Goal: Information Seeking & Learning: Learn about a topic

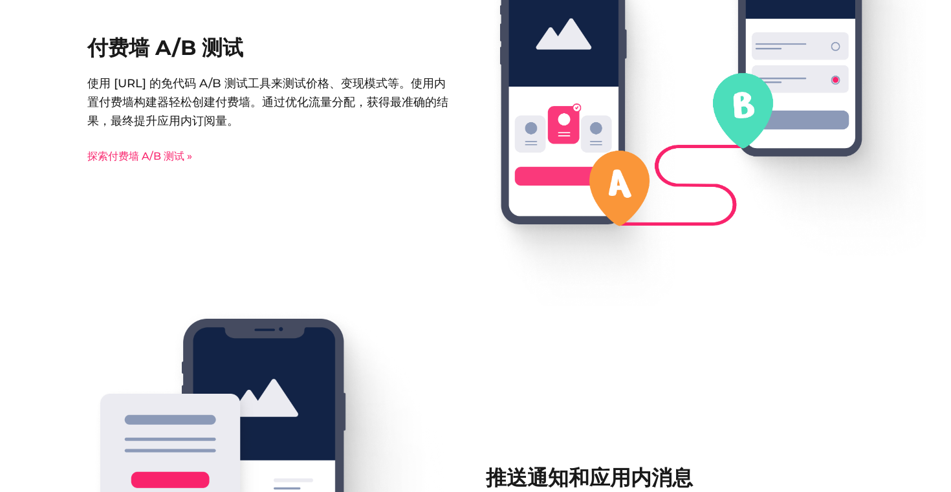
scroll to position [1702, 0]
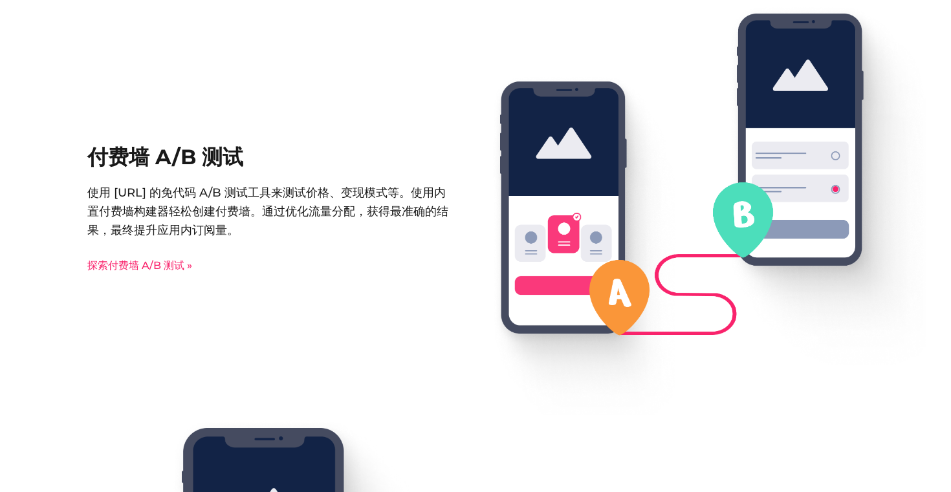
click at [149, 275] on div "付费墙 A/B 测试 使用 [URL] 的免代码 A/B 测试工具来测试价格、变现模式等。使用内置付费墙构建器轻松创建付费墙。通过优化流量分配，获得最准确的结…" at bounding box center [475, 210] width 776 height 411
click at [150, 269] on font "探索付费墙 A/B 测试 »" at bounding box center [139, 265] width 105 height 12
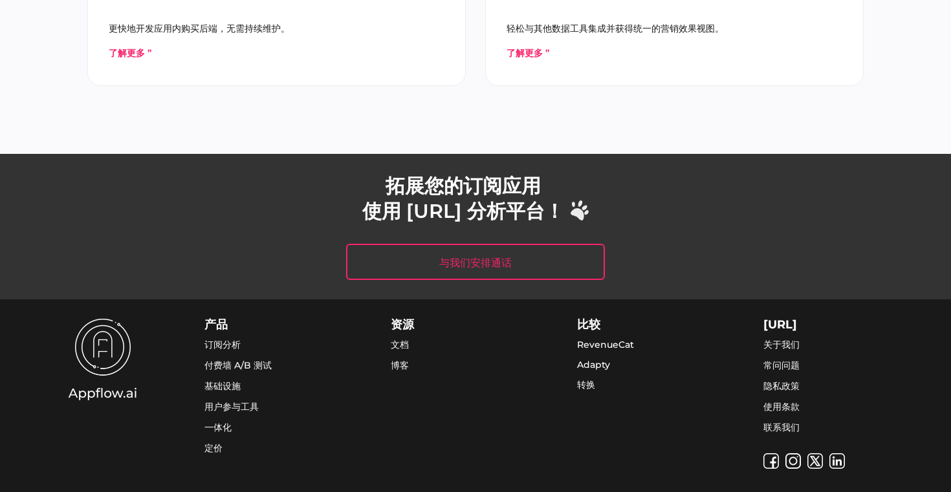
scroll to position [3976, 0]
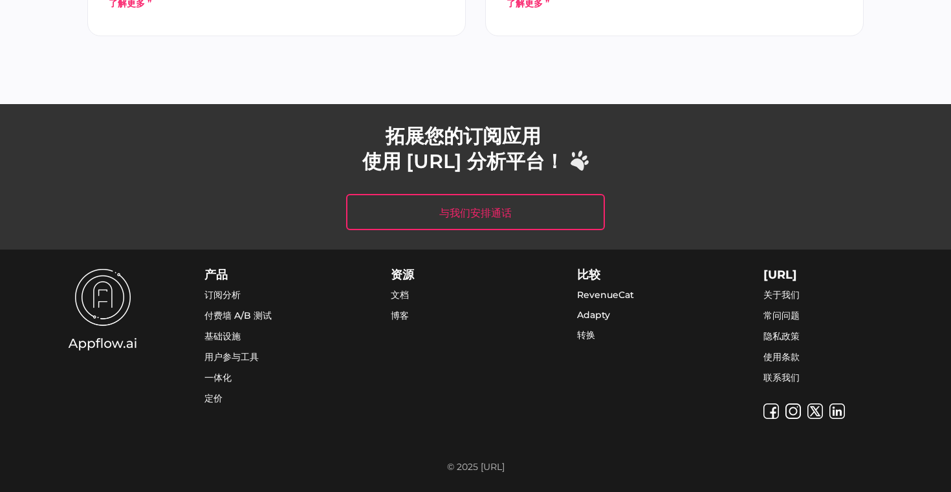
click at [616, 294] on font "RevenueCat" at bounding box center [605, 295] width 57 height 12
click at [615, 355] on div "比较 RevenueCat Adapty 转换" at bounding box center [641, 344] width 129 height 150
click at [396, 296] on font "文档" at bounding box center [400, 295] width 18 height 12
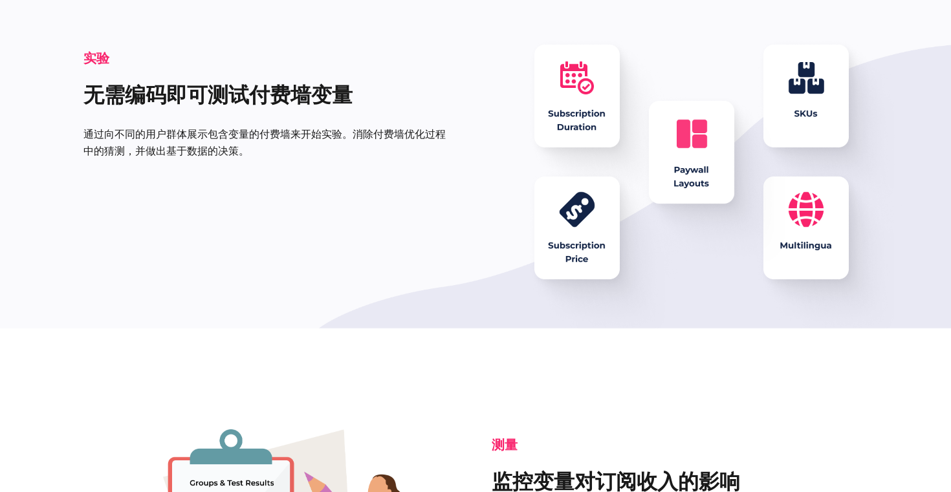
scroll to position [0, 0]
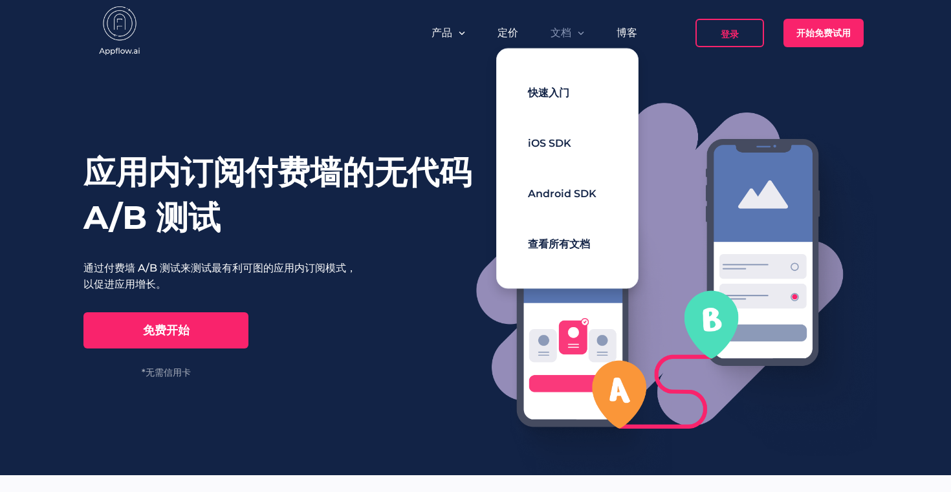
click at [570, 36] on font "文档" at bounding box center [560, 33] width 21 height 12
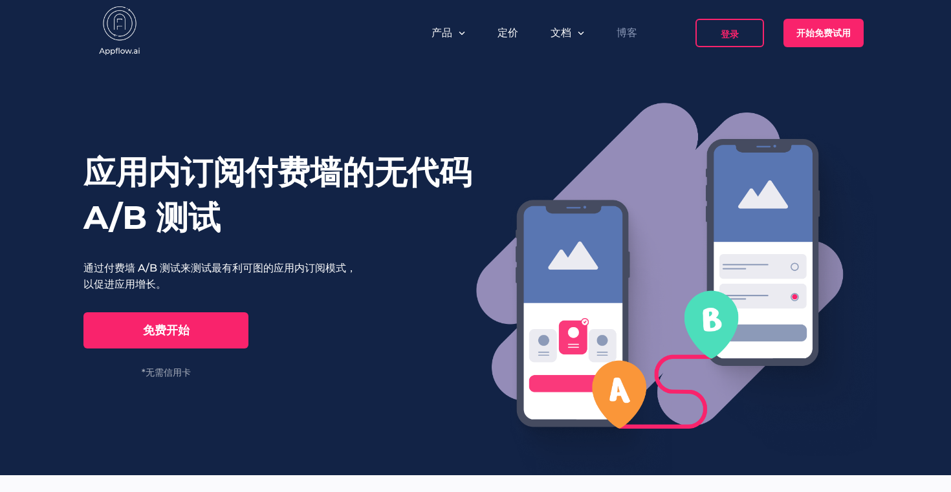
click at [625, 34] on font "博客" at bounding box center [626, 33] width 21 height 12
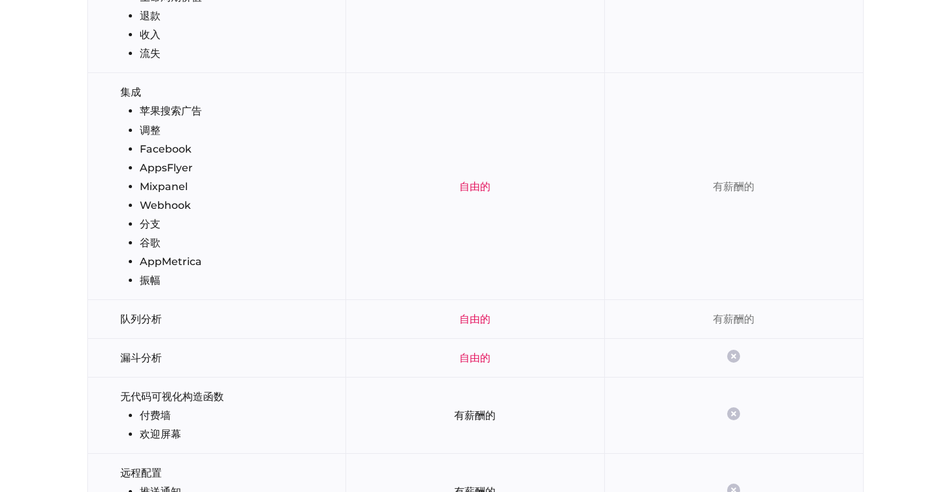
scroll to position [2545, 0]
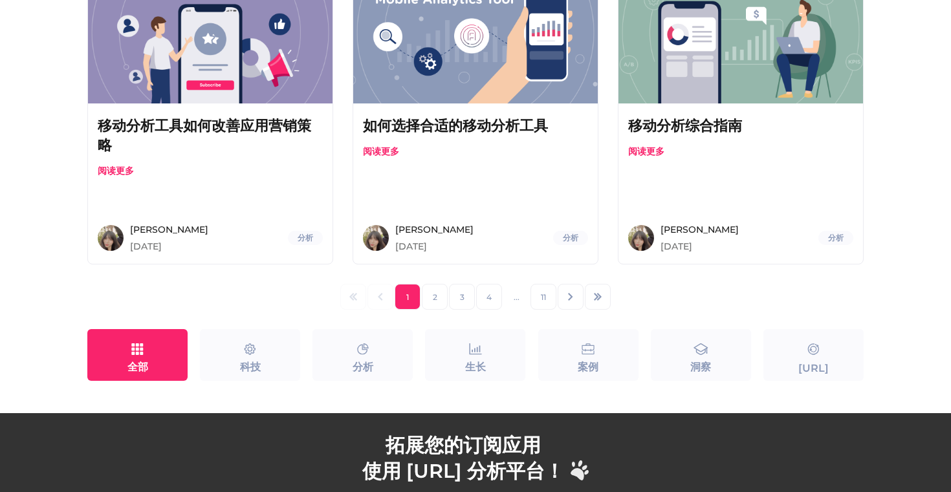
scroll to position [1321, 0]
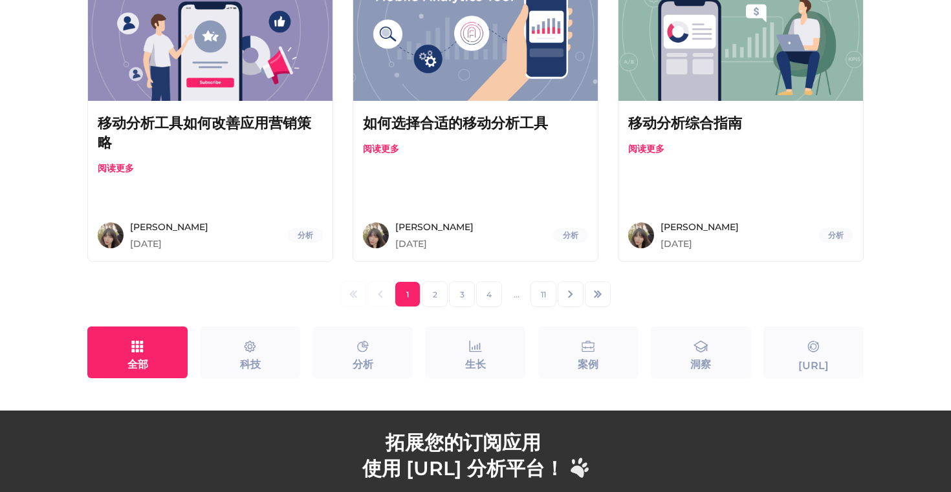
click at [436, 299] on button "2" at bounding box center [435, 294] width 26 height 26
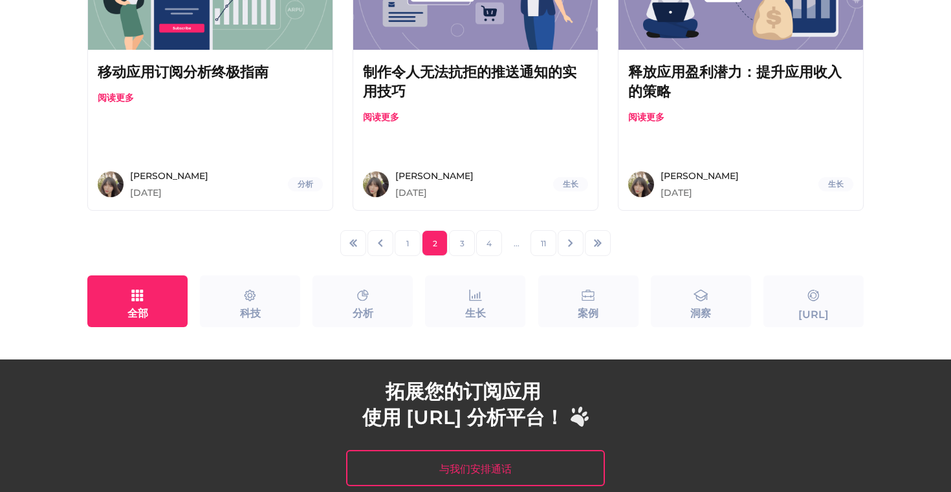
scroll to position [1373, 0]
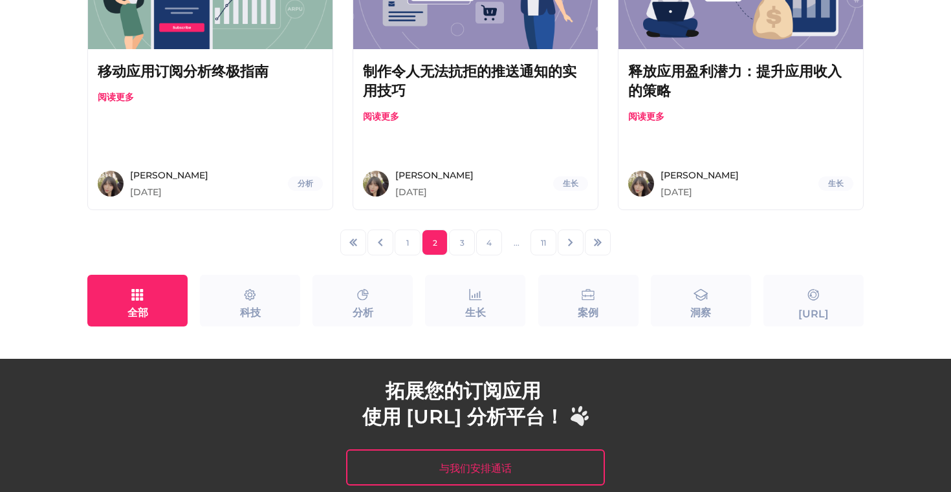
click at [458, 241] on button "3" at bounding box center [462, 243] width 26 height 26
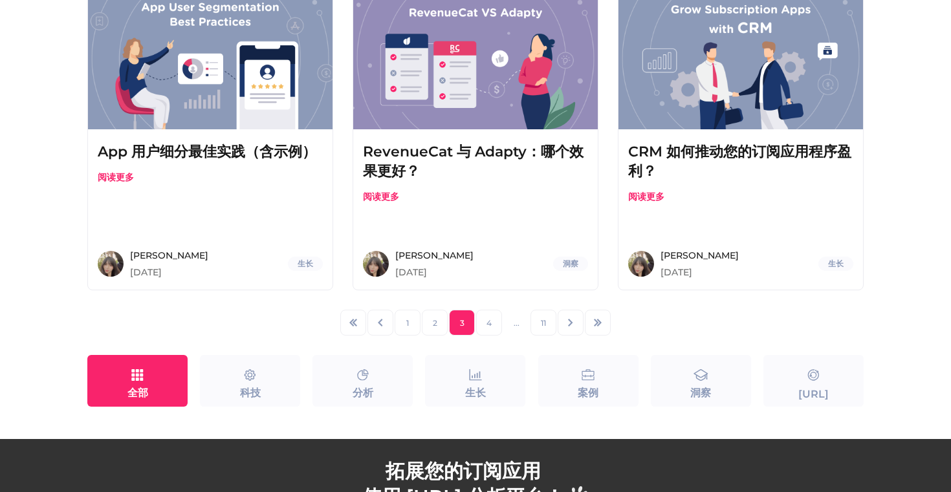
scroll to position [1304, 0]
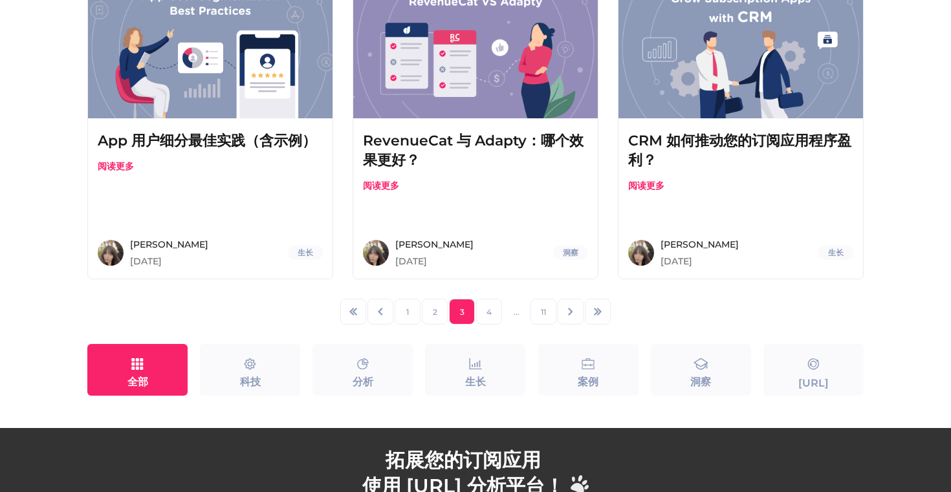
click at [409, 308] on button "1" at bounding box center [407, 312] width 26 height 26
